Goal: Task Accomplishment & Management: Use online tool/utility

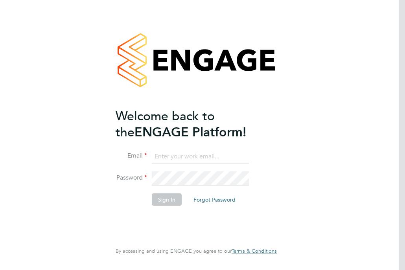
type input "[EMAIL_ADDRESS][PERSON_NAME][PERSON_NAME][DOMAIN_NAME]"
click at [165, 198] on button "Sign In" at bounding box center [167, 199] width 30 height 13
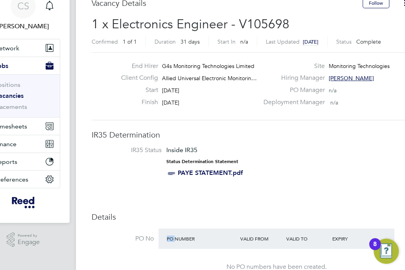
drag, startPoint x: 174, startPoint y: 268, endPoint x: 75, endPoint y: 265, distance: 99.5
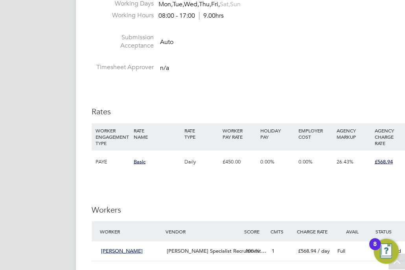
scroll to position [469, 0]
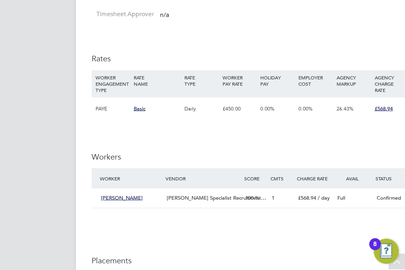
click at [375, 244] on div "8" at bounding box center [375, 249] width 4 height 10
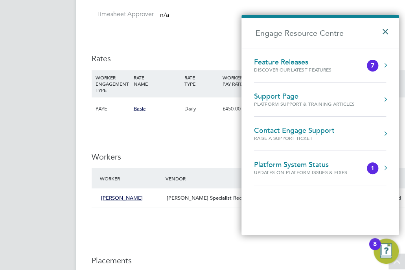
click at [387, 29] on button "×" at bounding box center [386, 28] width 11 height 17
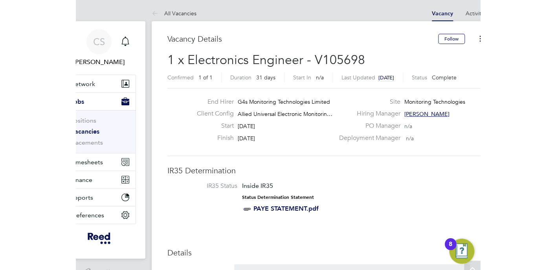
scroll to position [0, 0]
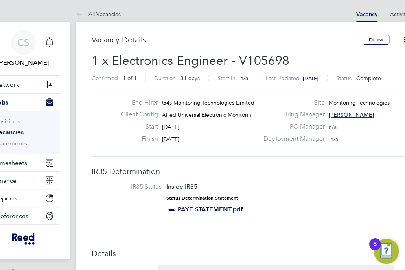
drag, startPoint x: 204, startPoint y: 266, endPoint x: 138, endPoint y: 264, distance: 66.5
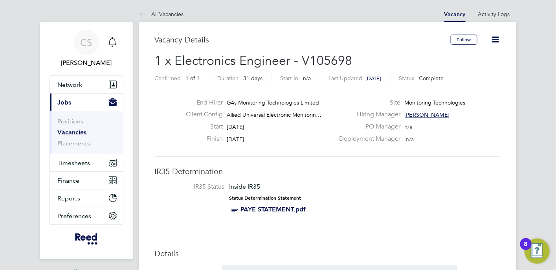
scroll to position [23, 55]
click at [64, 162] on span "Timesheets" at bounding box center [74, 162] width 33 height 7
click at [81, 163] on span "Timesheets" at bounding box center [74, 162] width 33 height 7
click at [70, 161] on span "Timesheets" at bounding box center [74, 162] width 33 height 7
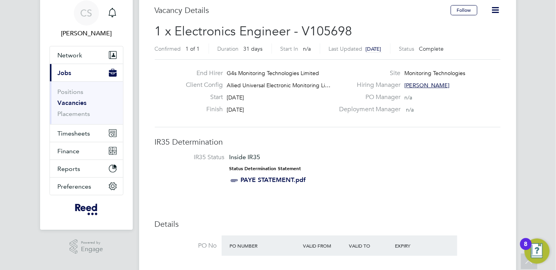
scroll to position [0, 0]
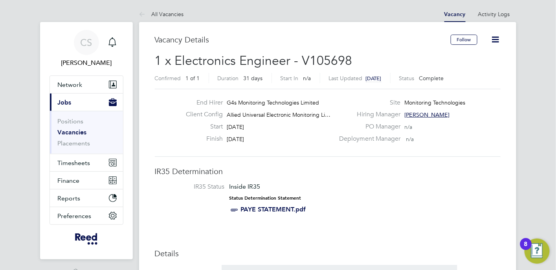
click at [68, 100] on span "Jobs" at bounding box center [65, 102] width 14 height 7
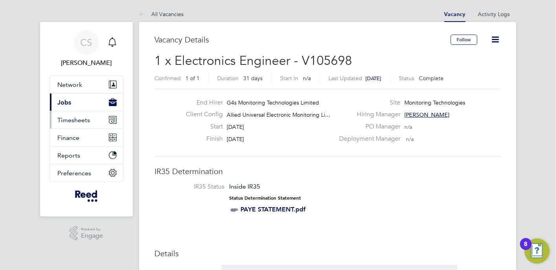
click at [65, 121] on span "Timesheets" at bounding box center [74, 119] width 33 height 7
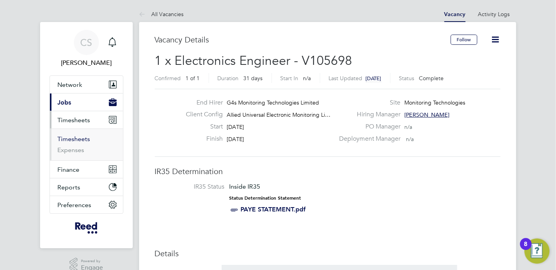
click at [64, 140] on link "Timesheets" at bounding box center [74, 138] width 33 height 7
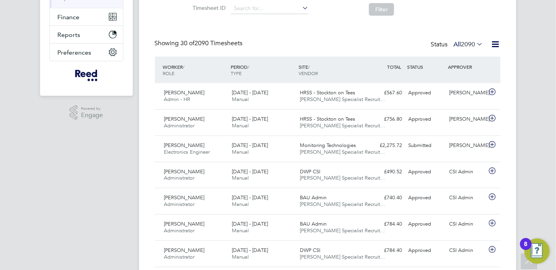
scroll to position [227, 0]
